Goal: Find specific page/section: Find specific page/section

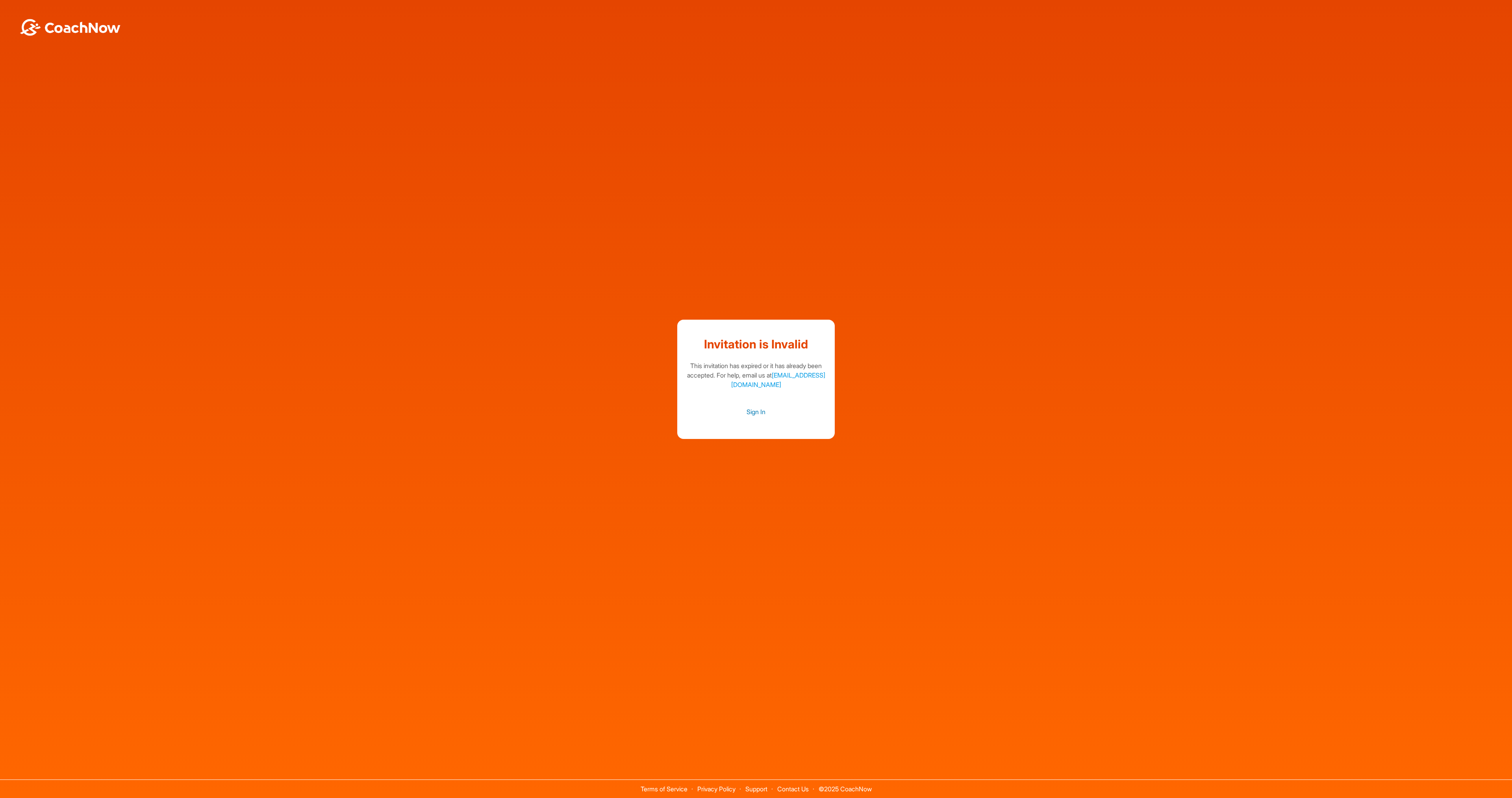
click at [760, 413] on link "Sign In" at bounding box center [756, 412] width 142 height 10
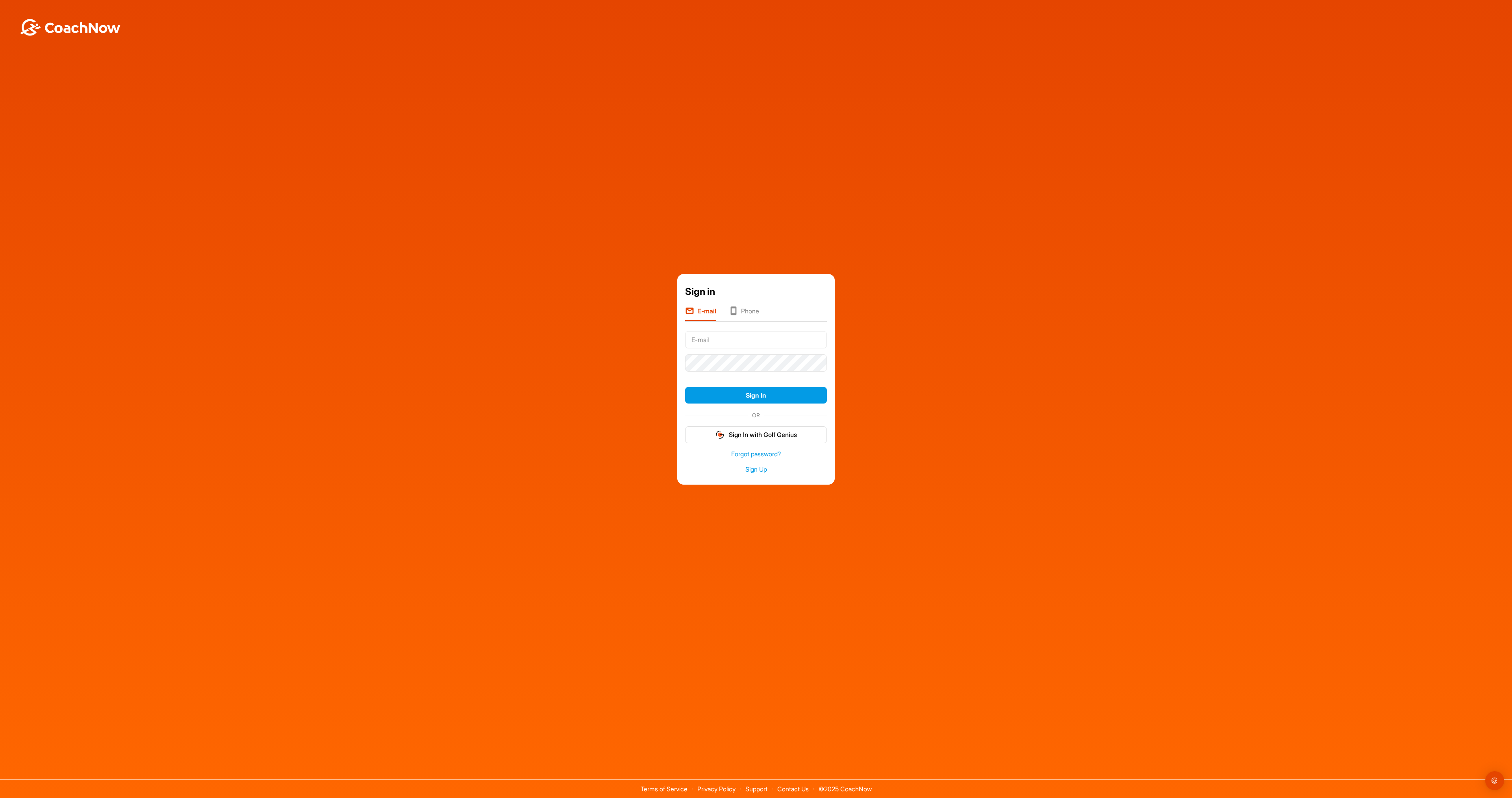
click at [724, 346] on input "text" at bounding box center [756, 339] width 142 height 17
click at [721, 343] on input "text" at bounding box center [756, 339] width 142 height 17
type input "[PERSON_NAME][EMAIL_ADDRESS][DOMAIN_NAME]"
click at [758, 395] on button "Sign In" at bounding box center [756, 396] width 142 height 17
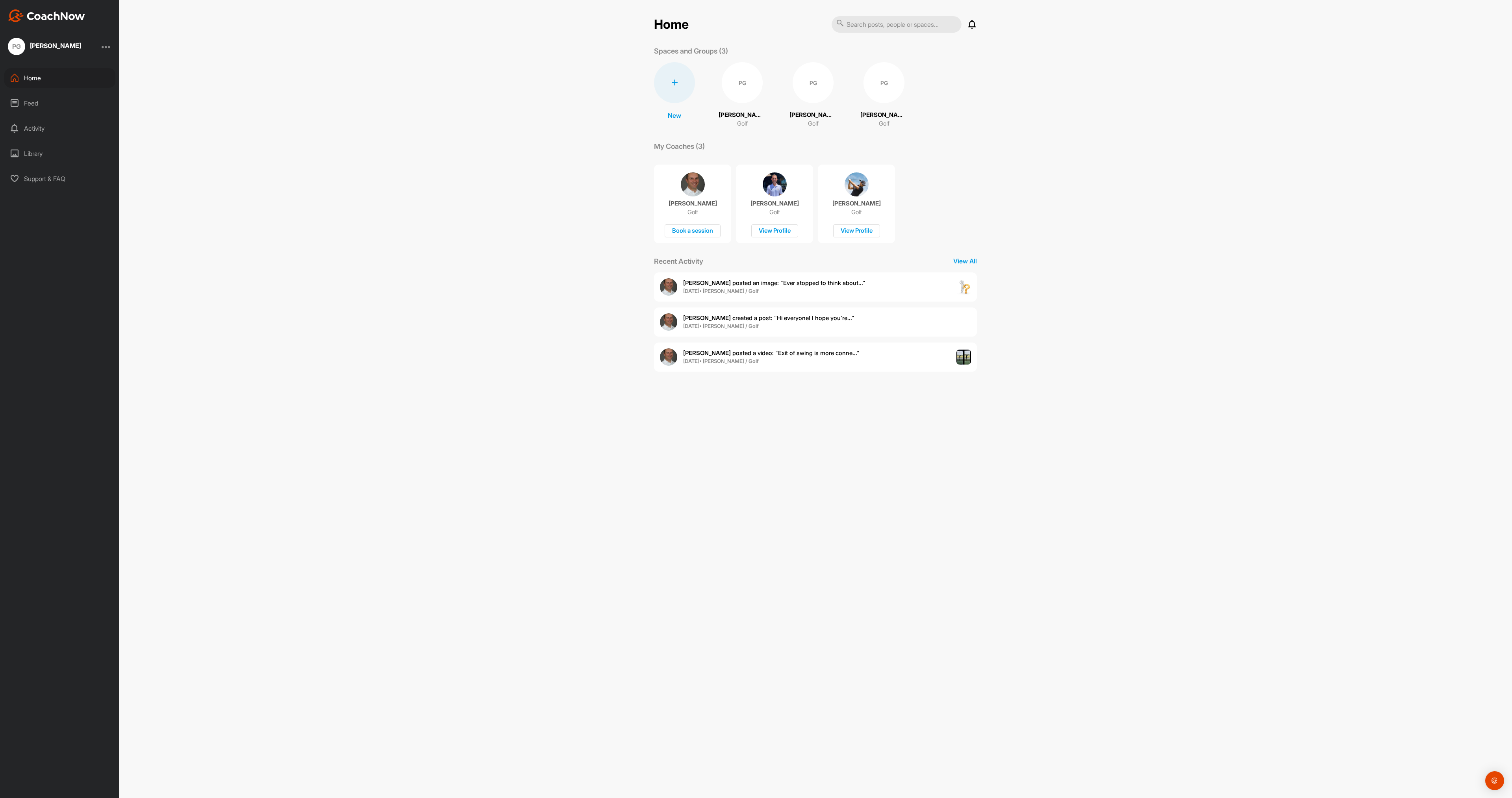
click at [813, 85] on div "PG" at bounding box center [813, 82] width 41 height 41
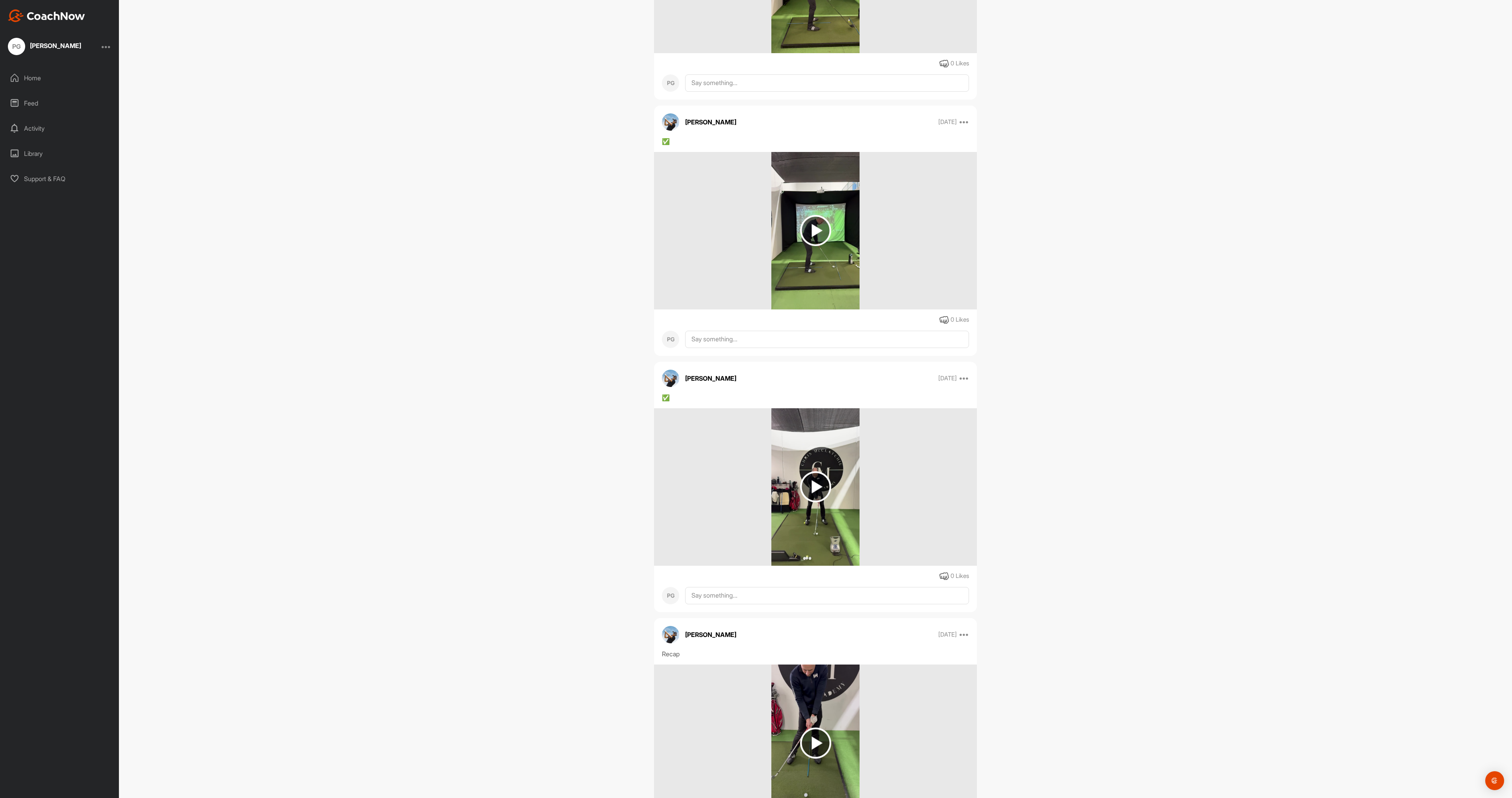
scroll to position [378, 0]
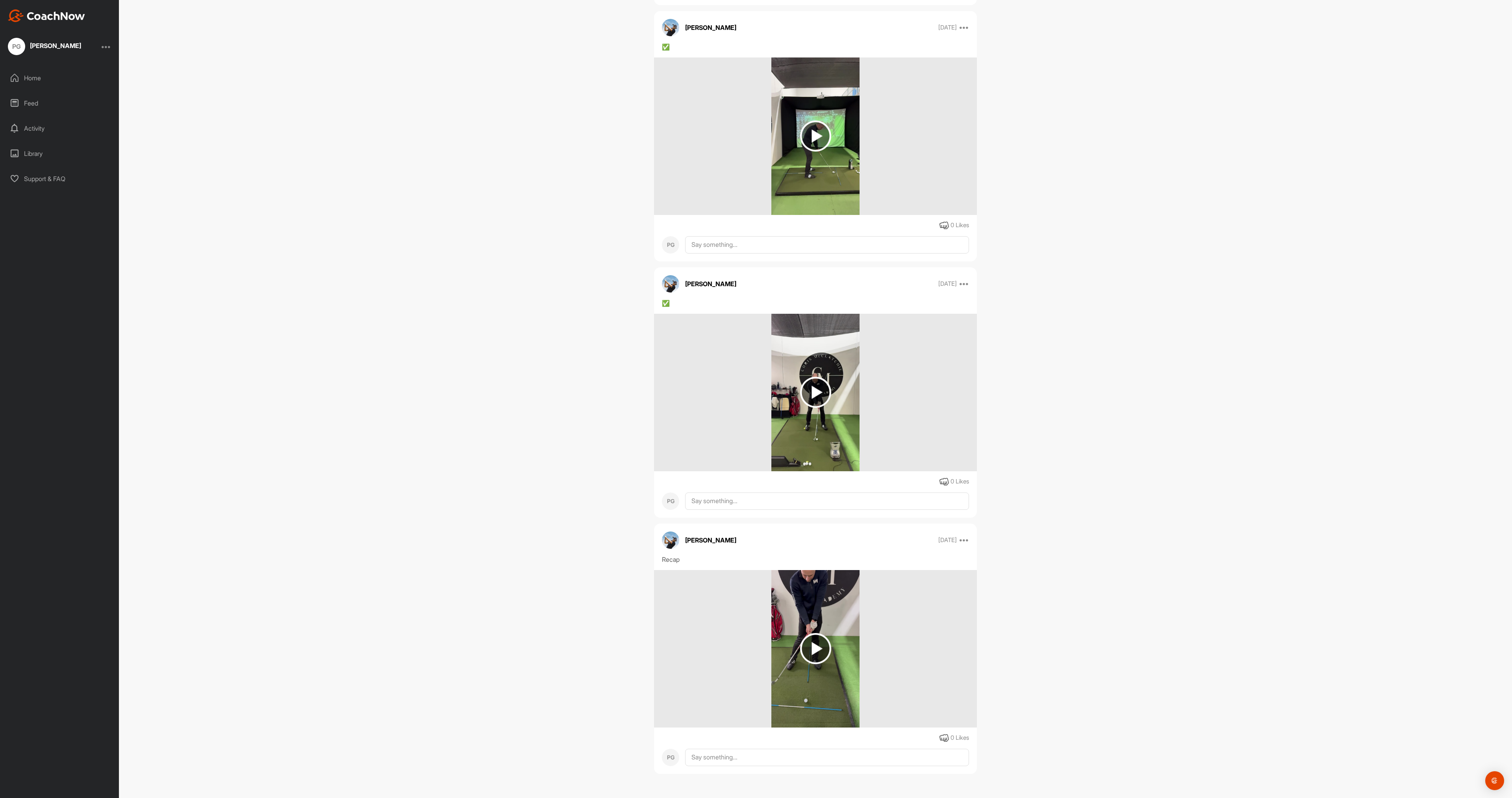
click at [829, 644] on img at bounding box center [816, 649] width 31 height 31
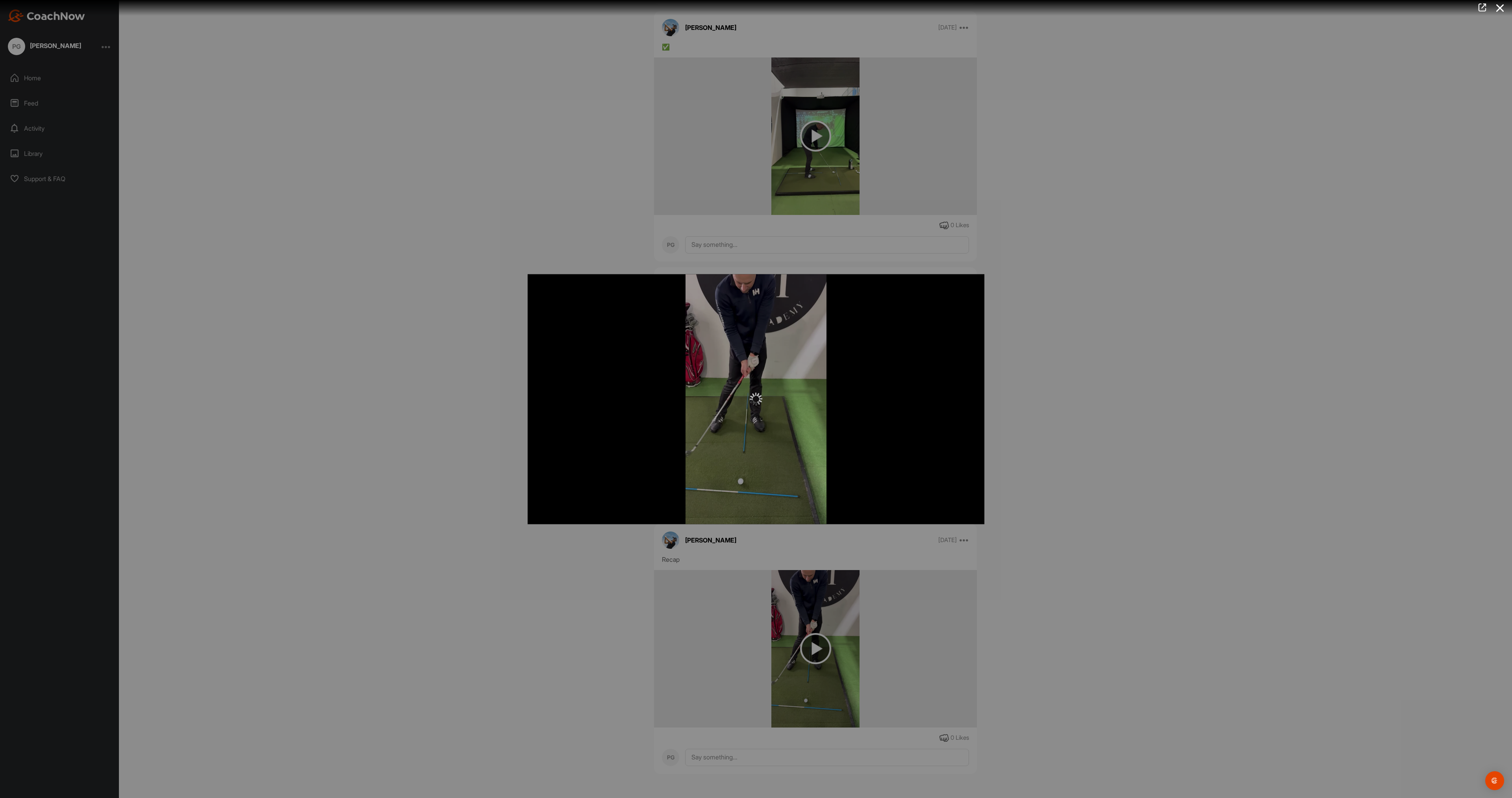
click at [1139, 353] on div at bounding box center [756, 399] width 1512 height 798
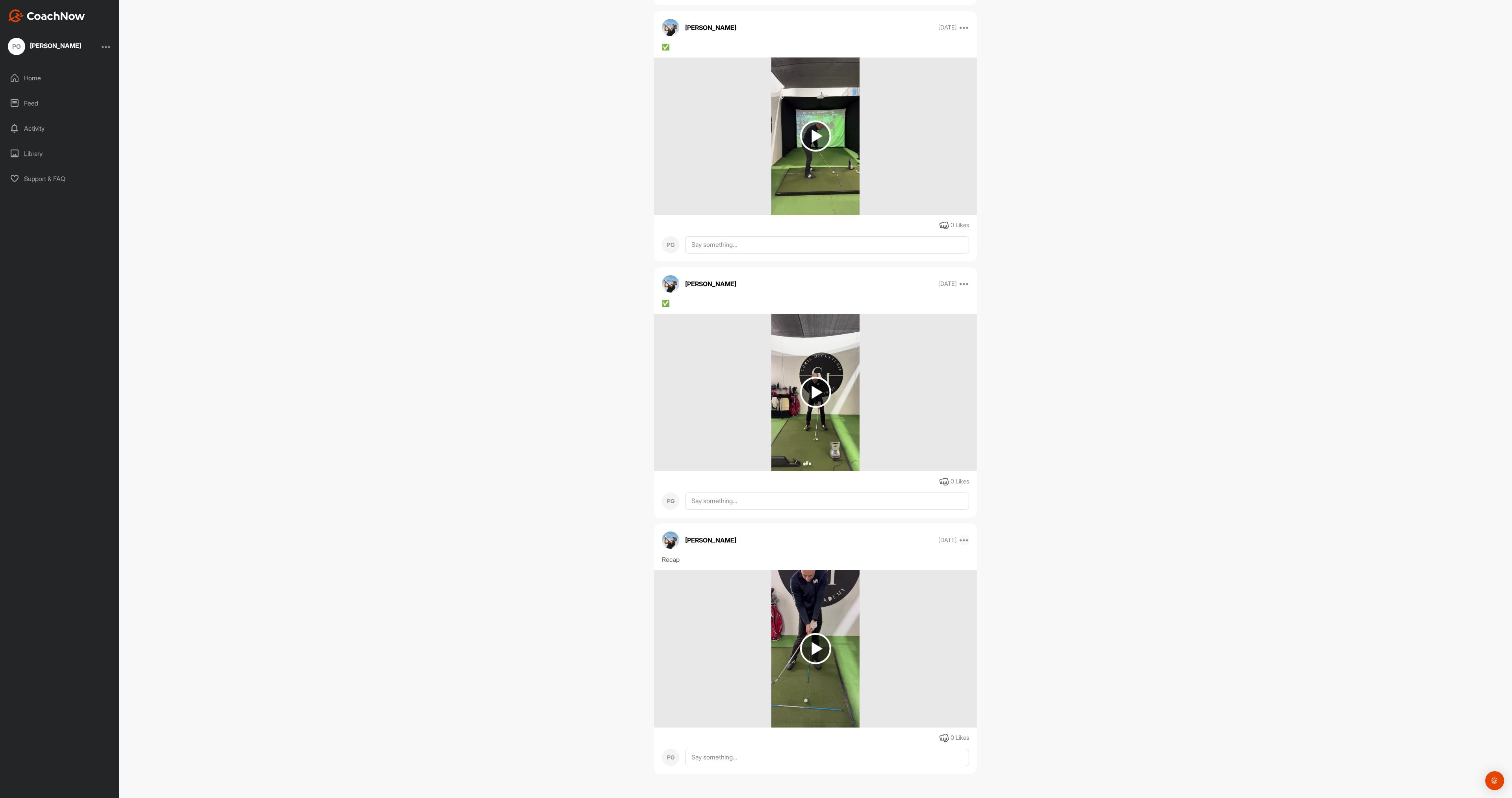
click at [966, 539] on icon at bounding box center [964, 540] width 10 height 10
click at [1097, 499] on div "PG [PERSON_NAME] Bookings Golf Space Settings Your Notifications Leave Space Ti…" at bounding box center [815, 399] width 1393 height 798
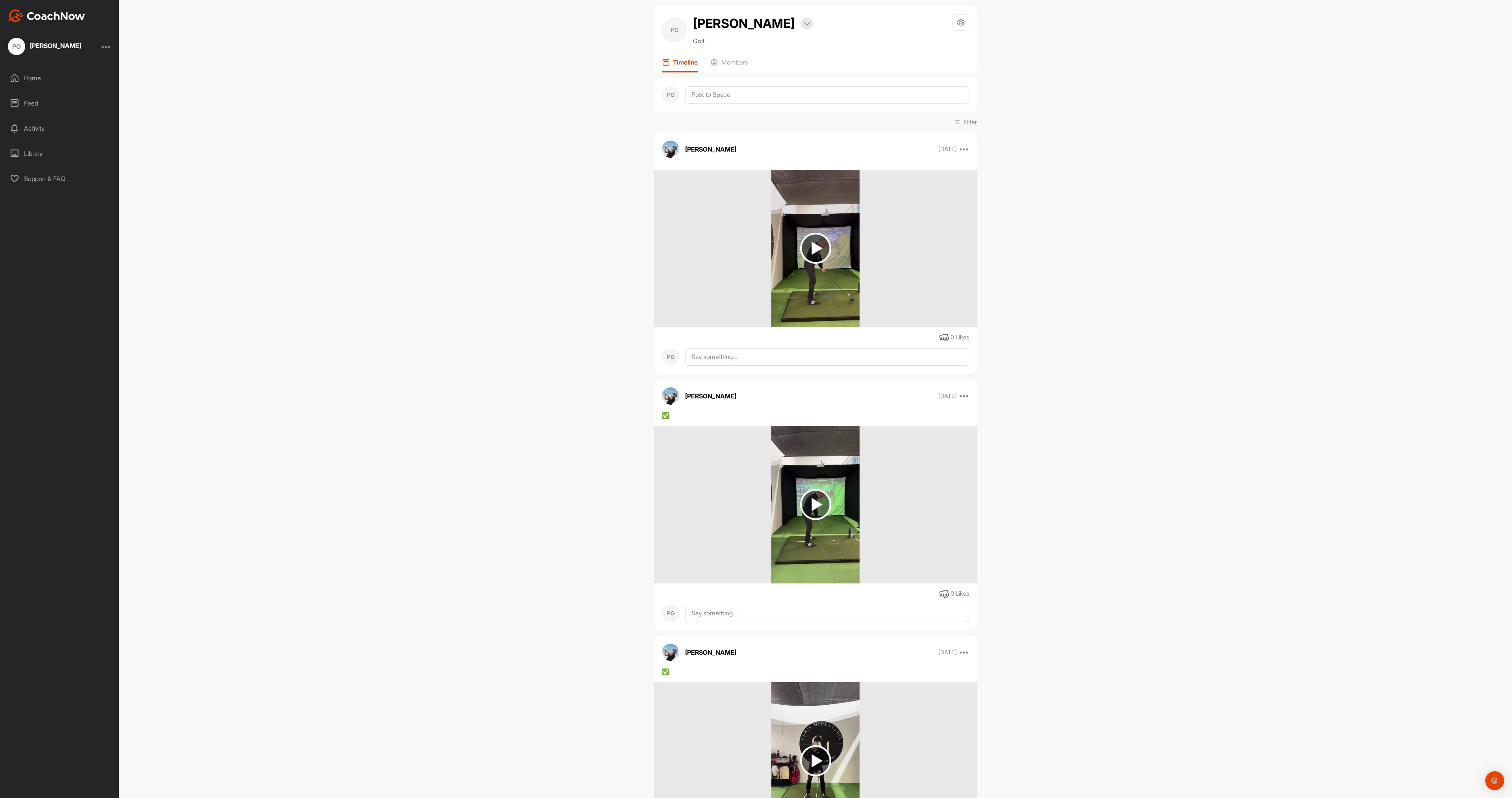
scroll to position [0, 0]
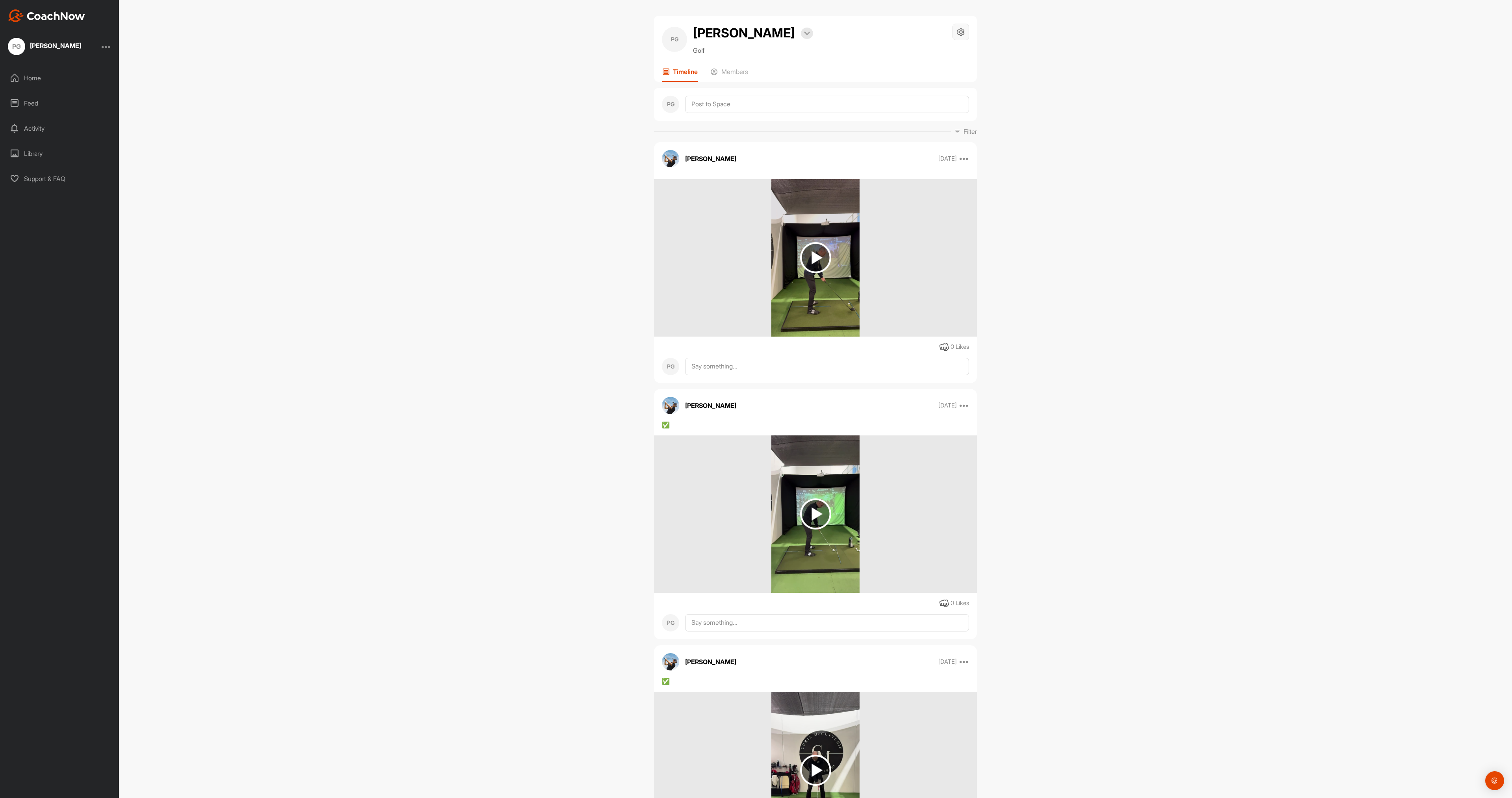
click at [961, 34] on icon at bounding box center [961, 32] width 9 height 9
click at [961, 32] on icon at bounding box center [961, 32] width 9 height 9
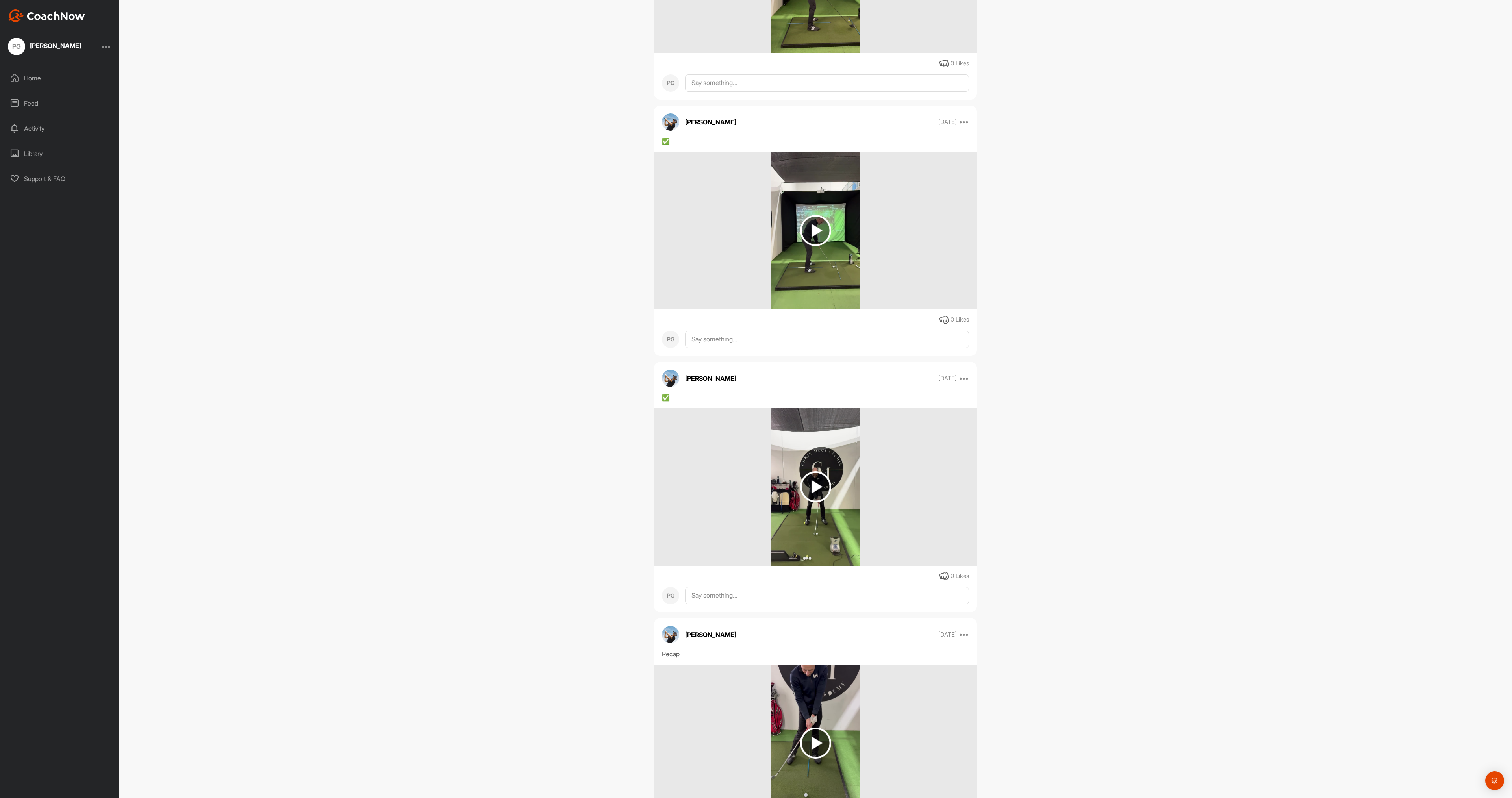
scroll to position [378, 0]
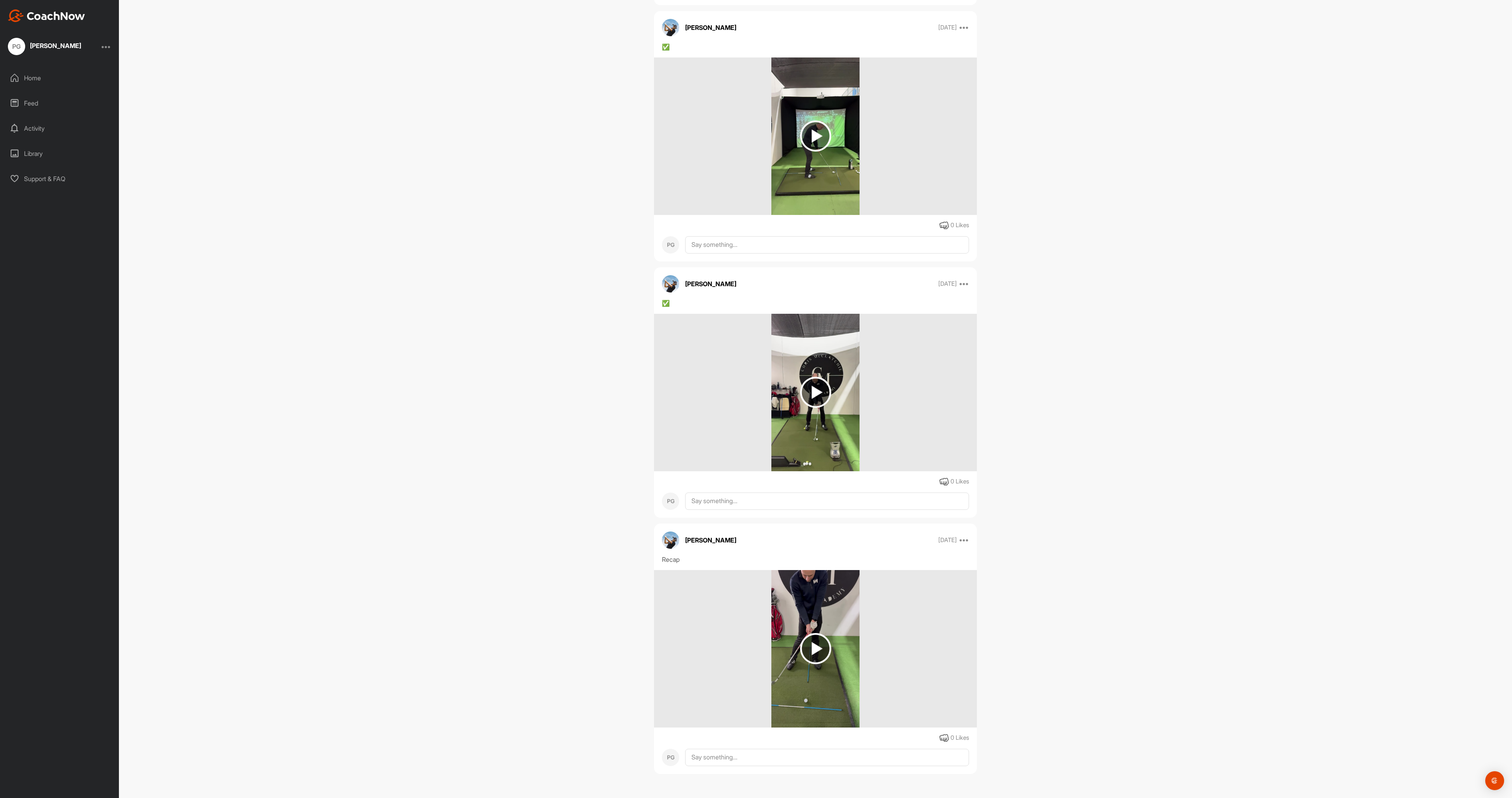
click at [809, 644] on img at bounding box center [816, 649] width 31 height 31
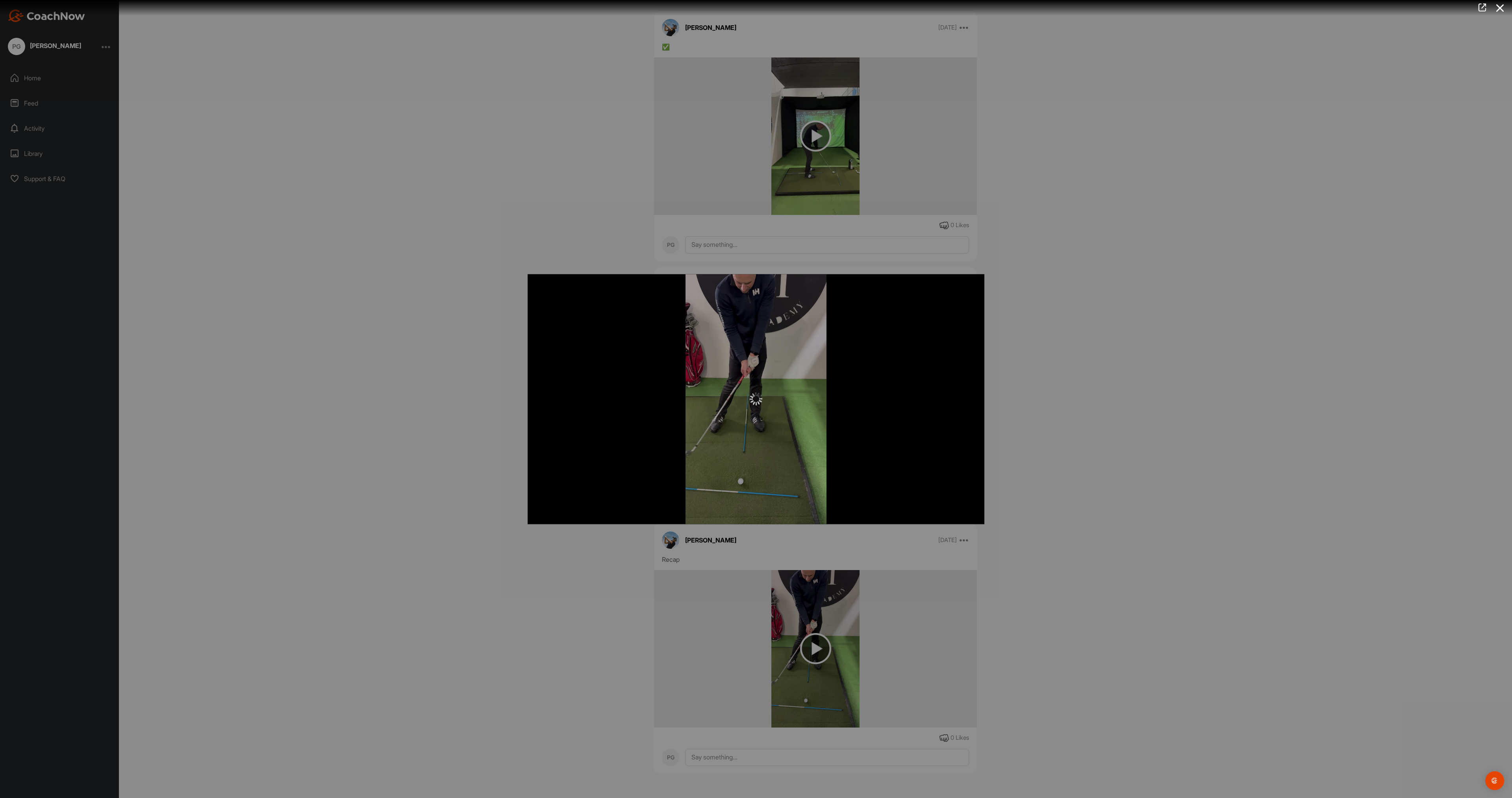
click at [1089, 374] on div at bounding box center [756, 399] width 1512 height 798
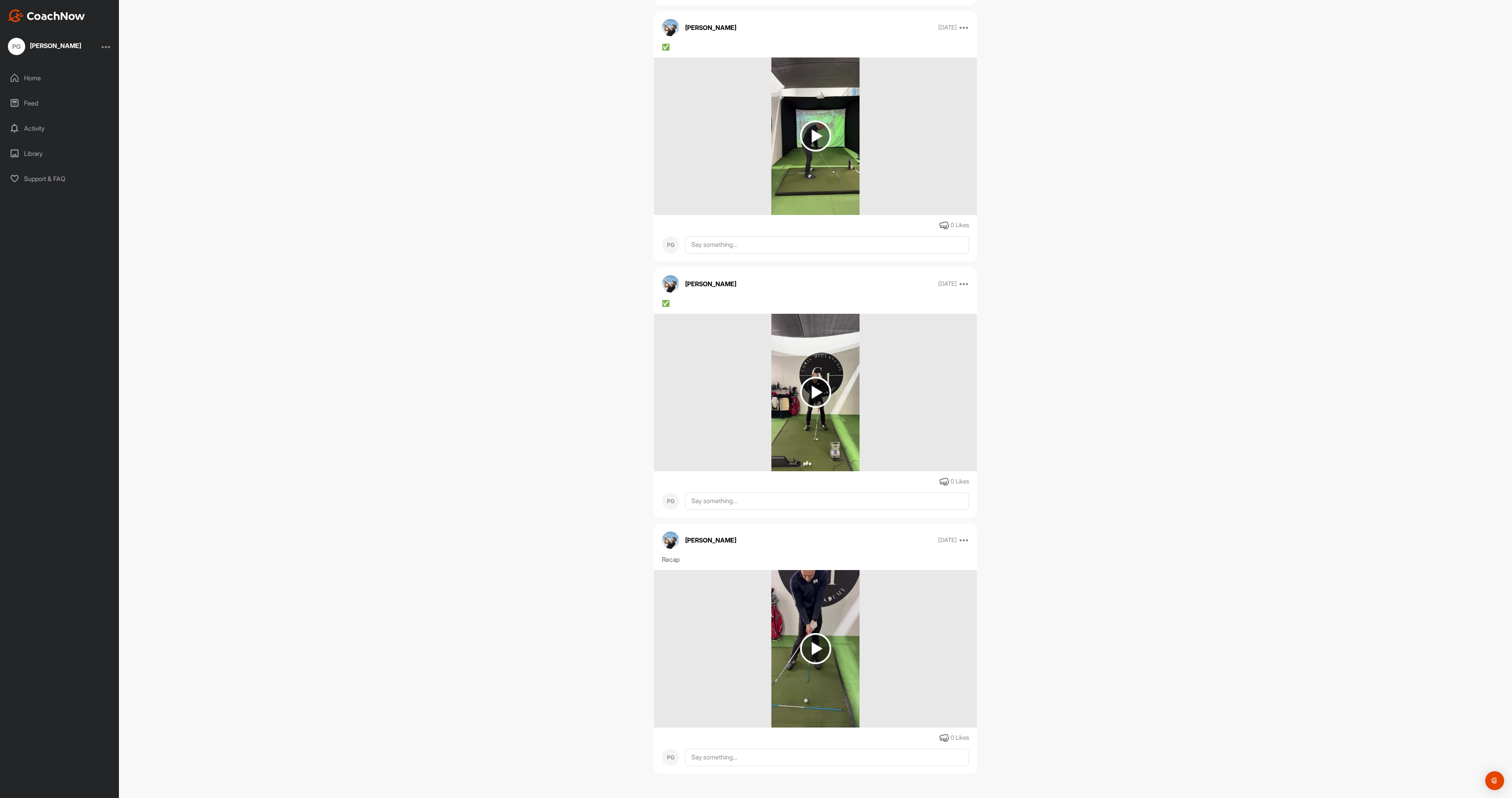
click at [816, 397] on img at bounding box center [816, 393] width 31 height 31
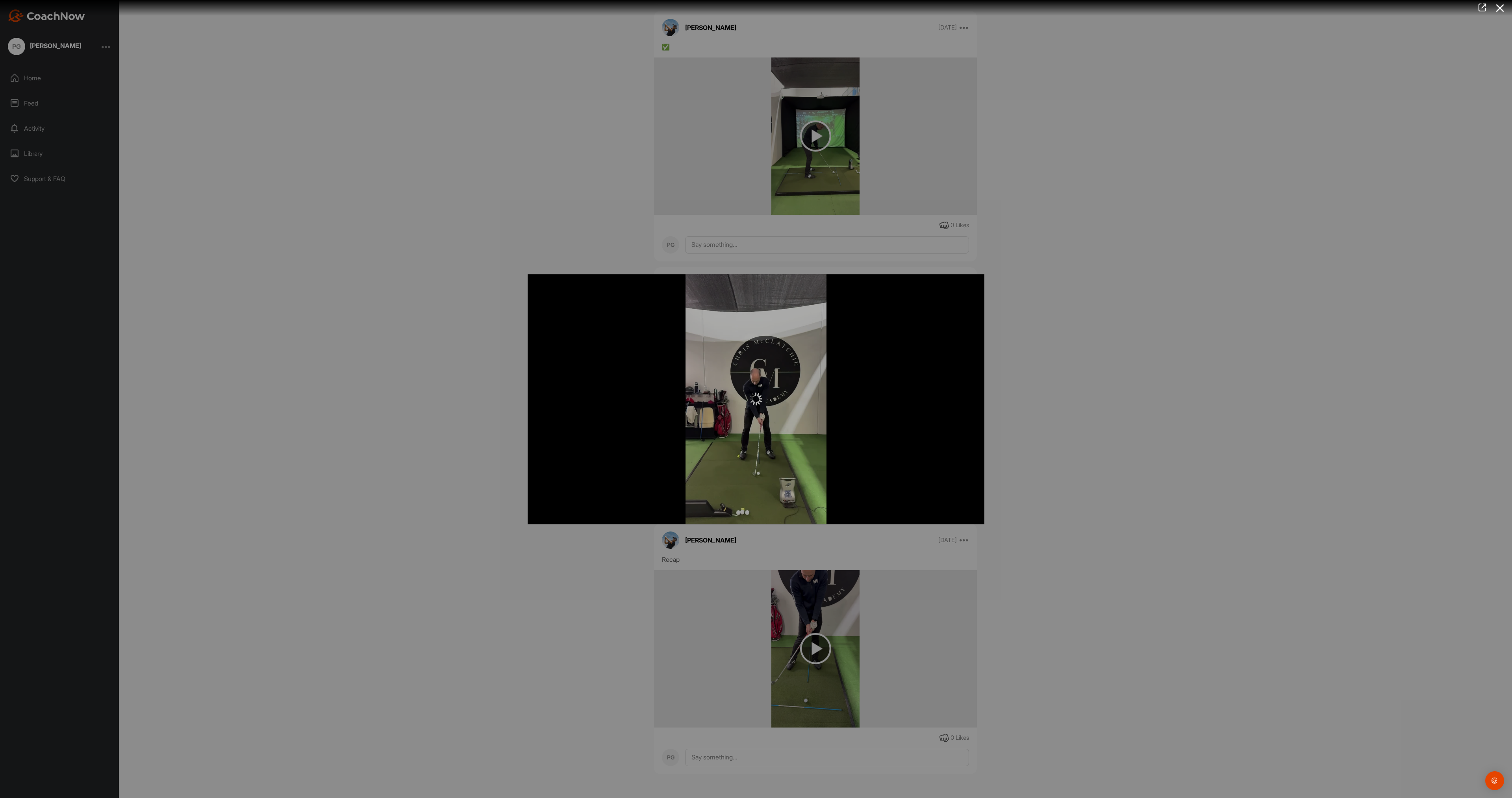
click at [452, 378] on div at bounding box center [756, 399] width 1512 height 798
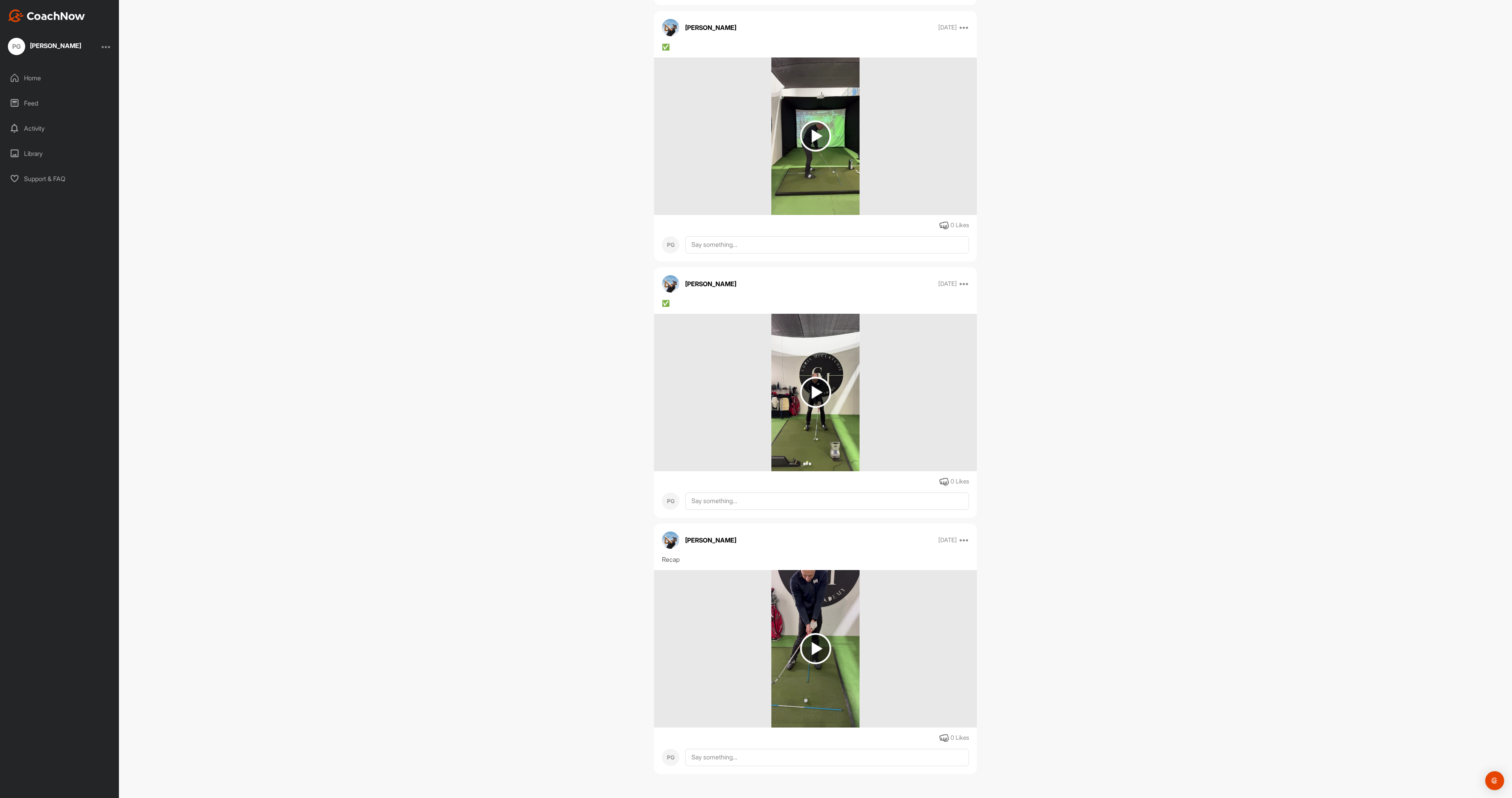
click at [43, 179] on div "Support & FAQ" at bounding box center [60, 179] width 111 height 19
click at [818, 648] on img at bounding box center [816, 649] width 31 height 31
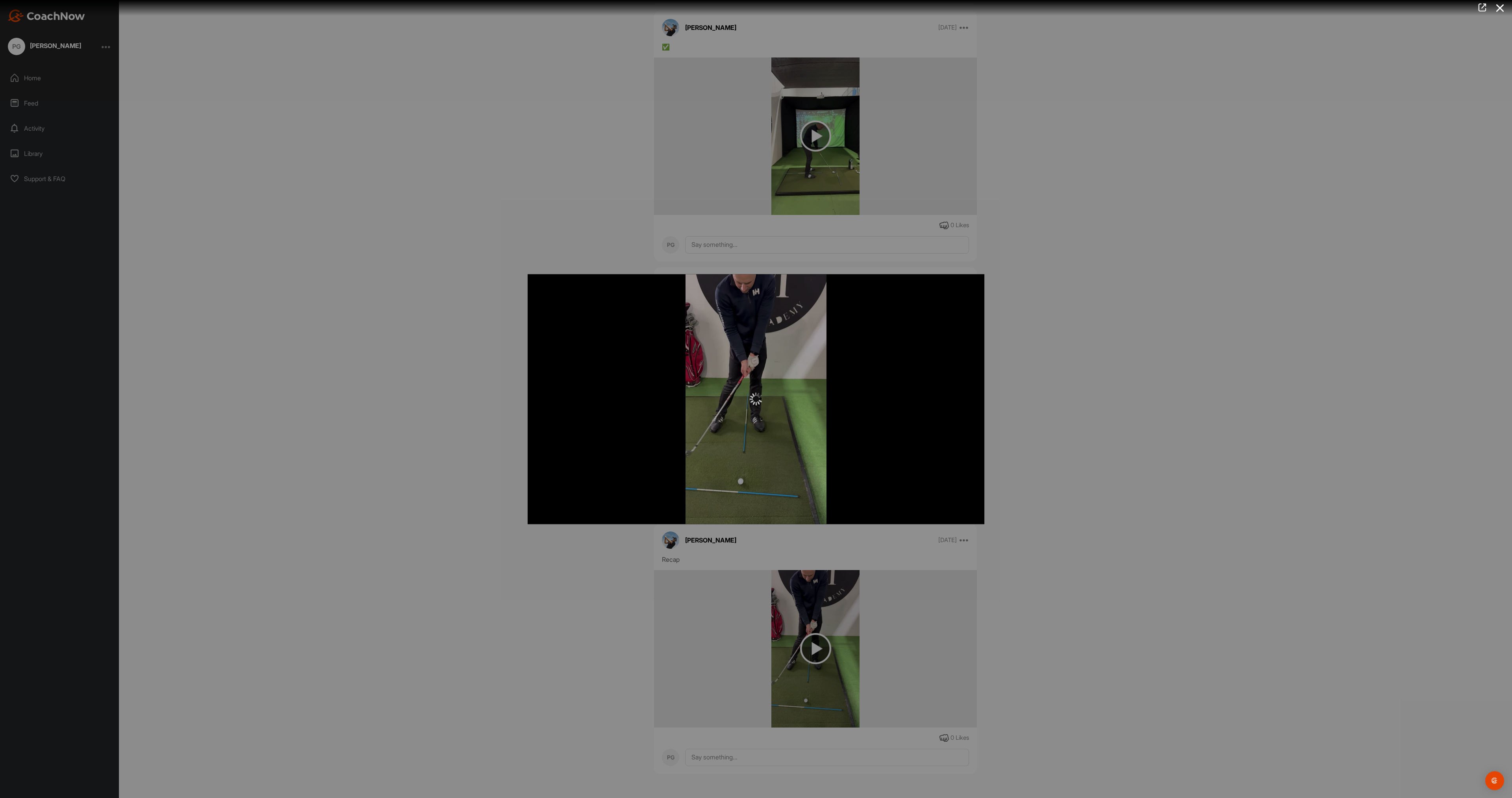
click at [818, 654] on div at bounding box center [756, 399] width 1512 height 798
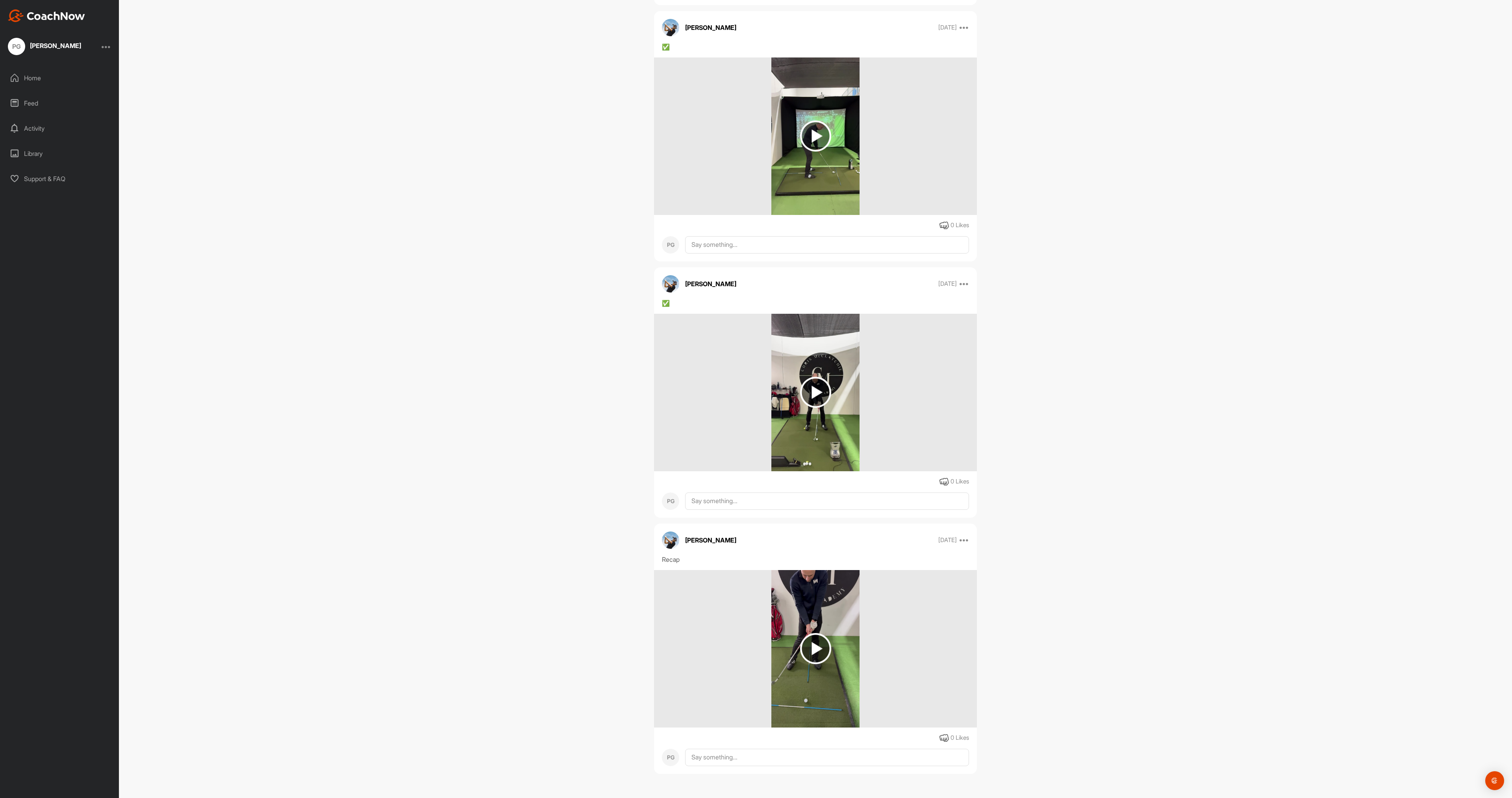
click at [818, 654] on img at bounding box center [816, 649] width 31 height 31
